Goal: Navigation & Orientation: Go to known website

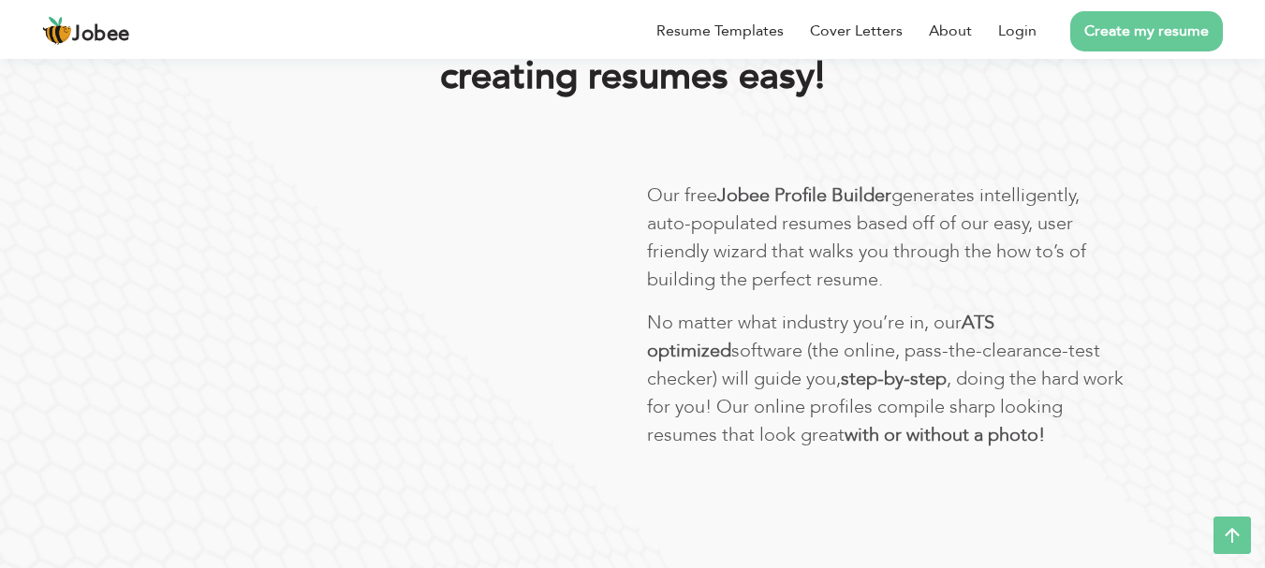
scroll to position [656, 0]
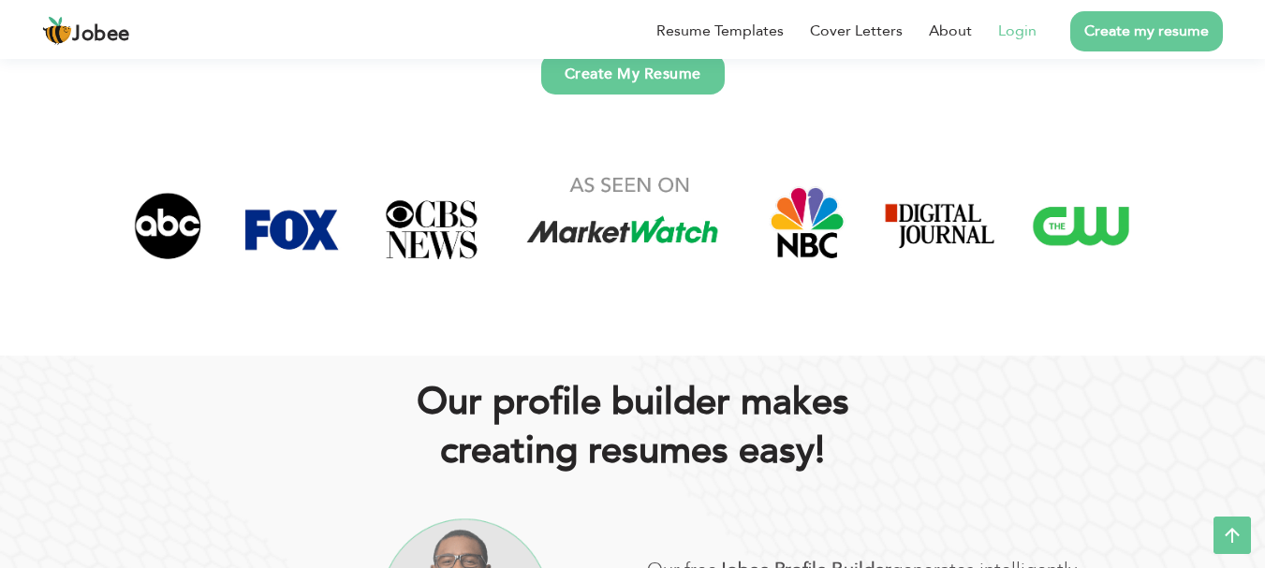
click at [1024, 30] on link "Login" at bounding box center [1017, 31] width 38 height 22
